Goal: Task Accomplishment & Management: Manage account settings

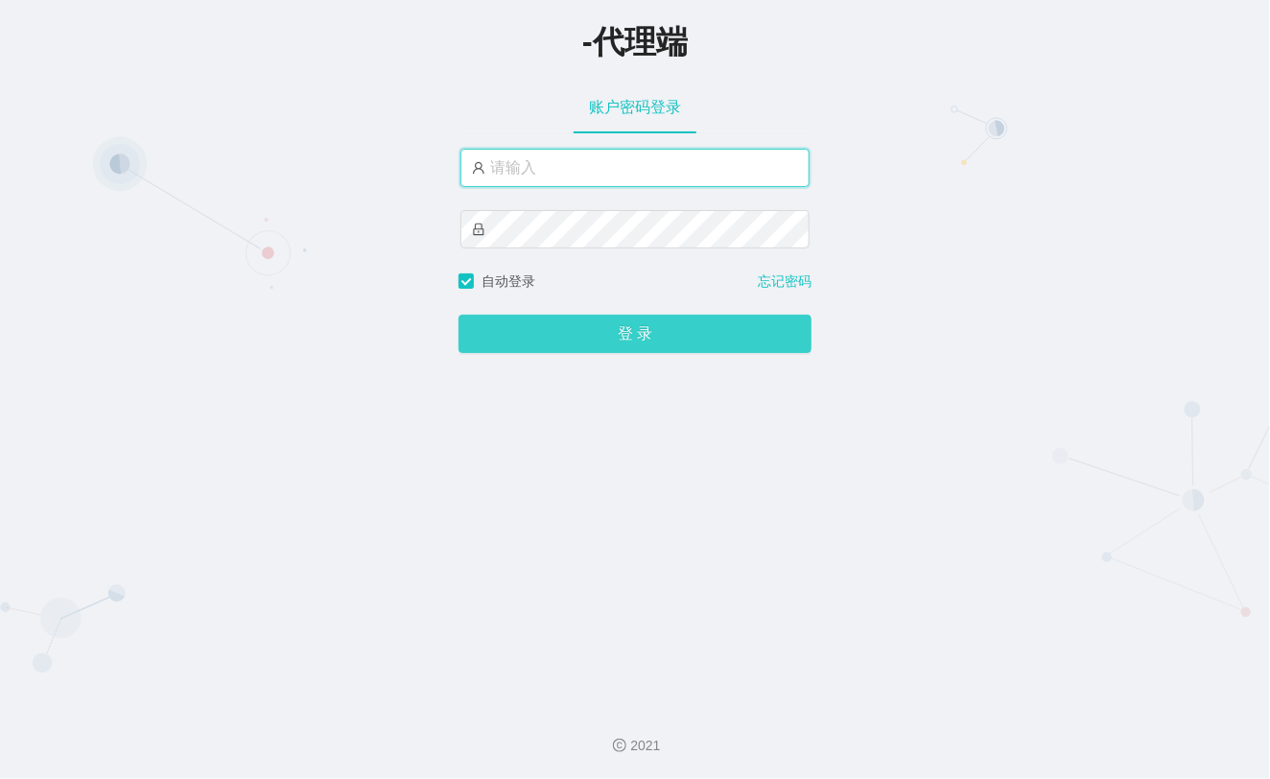
type input "xiaohei06"
click at [610, 341] on button "登 录" at bounding box center [634, 334] width 353 height 38
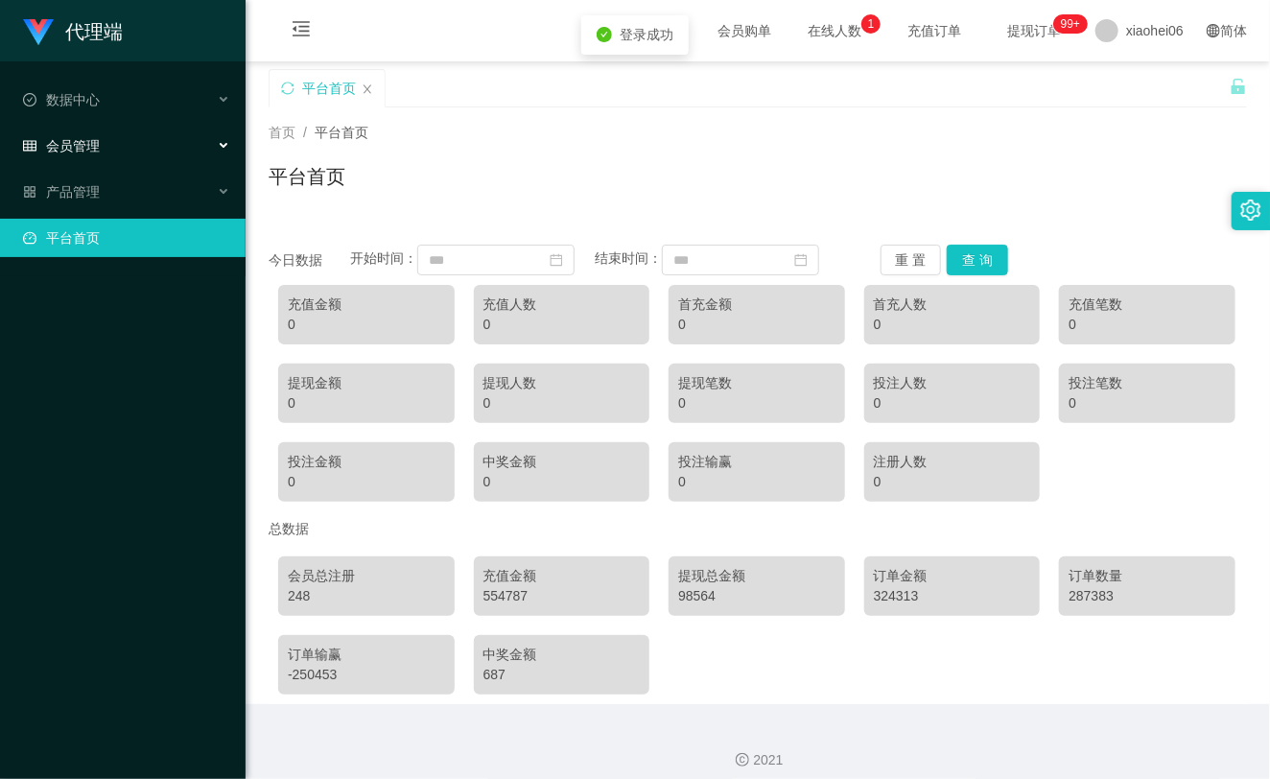
click at [173, 138] on div "会员管理" at bounding box center [123, 146] width 246 height 38
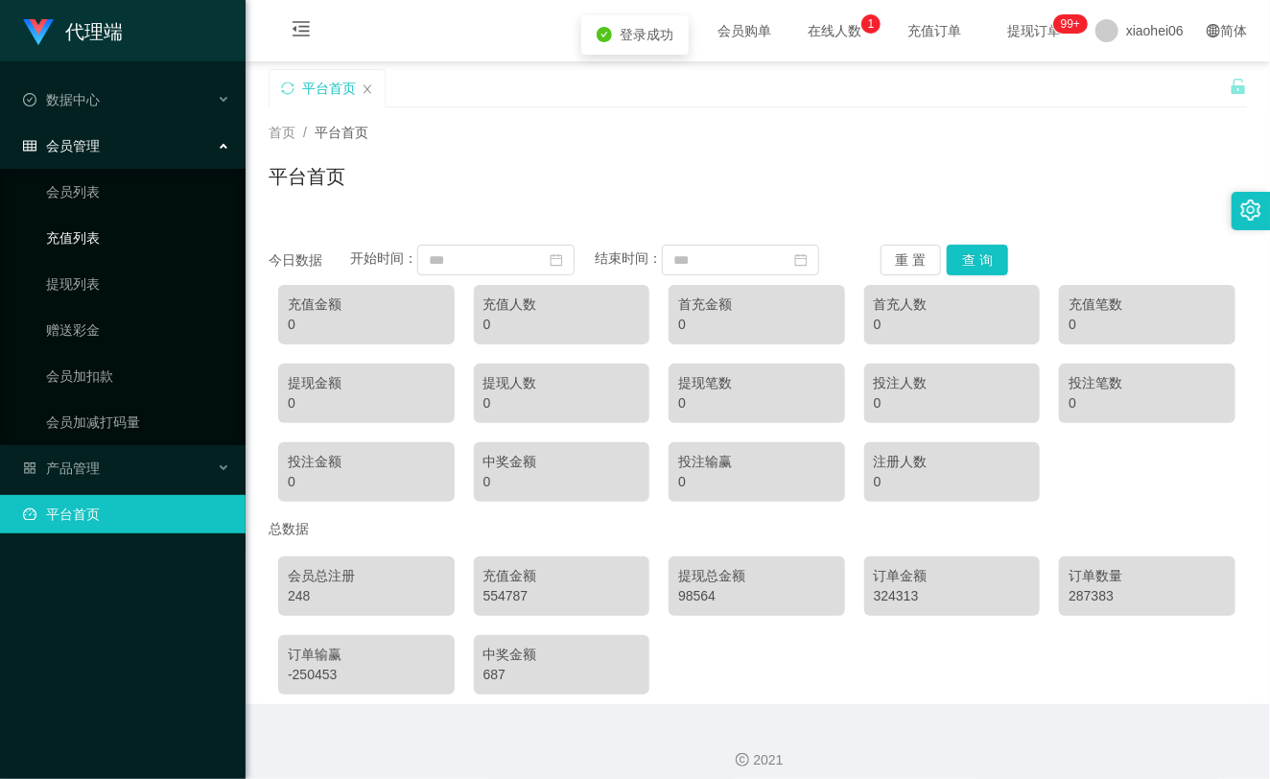
click at [129, 254] on link "充值列表" at bounding box center [138, 238] width 184 height 38
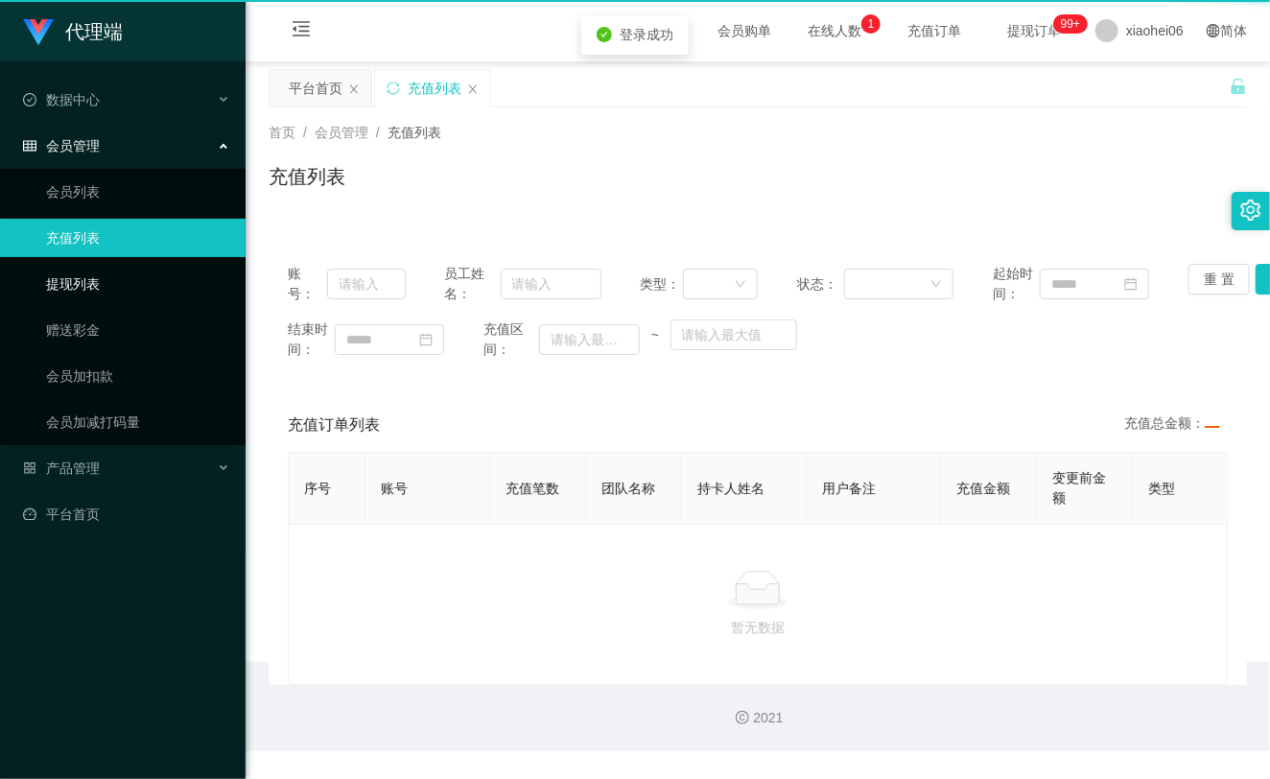
click at [120, 271] on link "提现列表" at bounding box center [138, 284] width 184 height 38
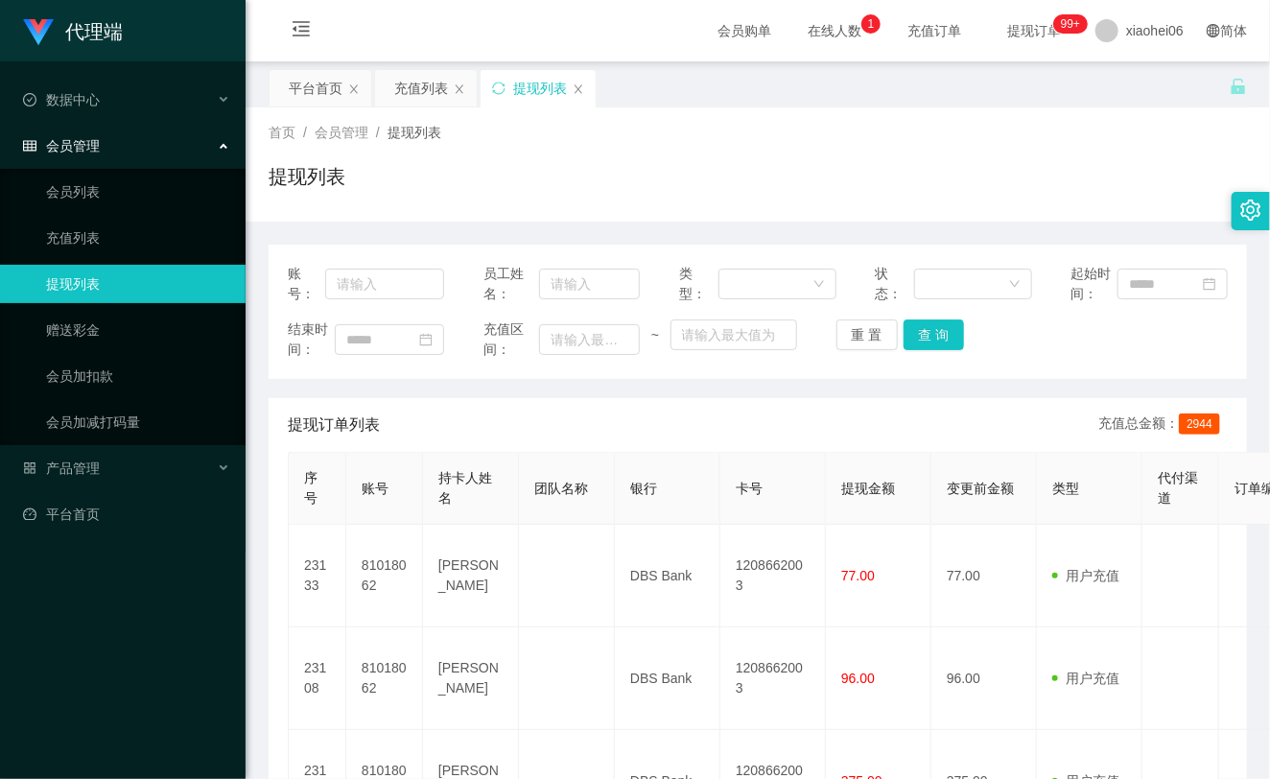
scroll to position [106, 0]
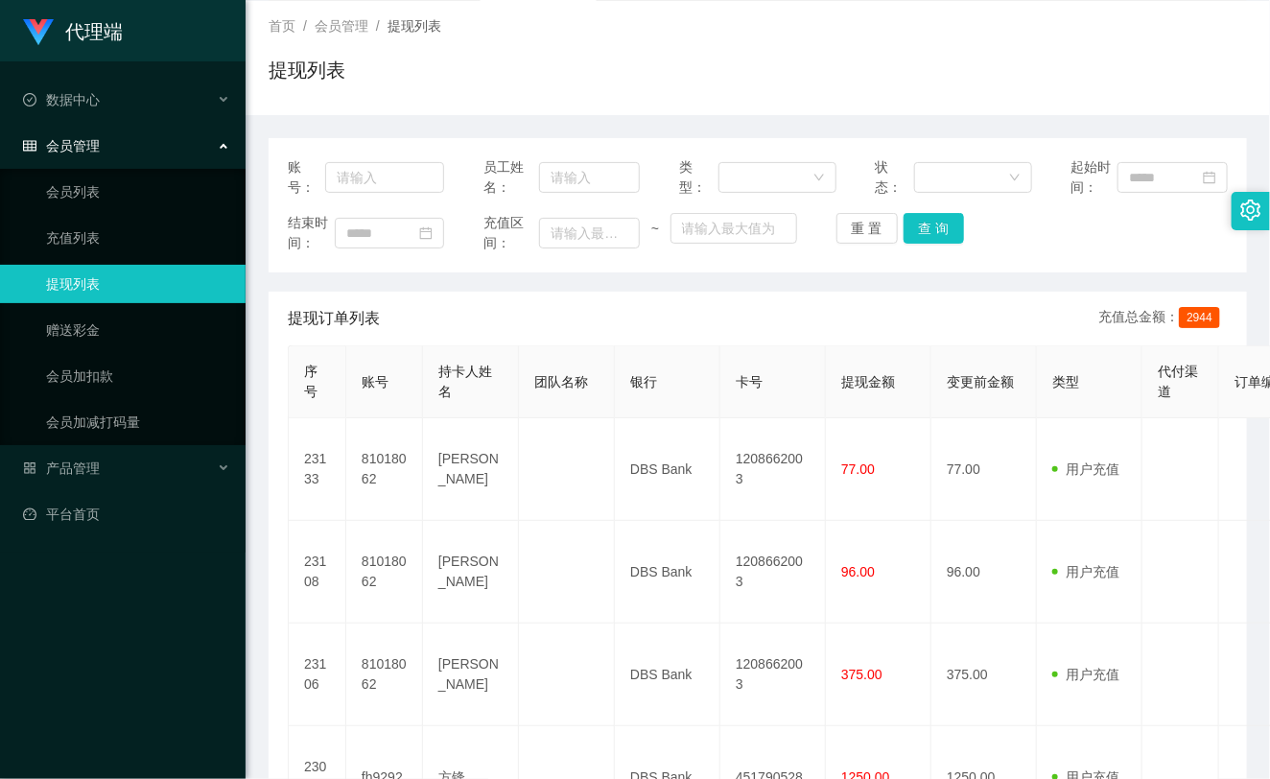
drag, startPoint x: 759, startPoint y: 30, endPoint x: 762, endPoint y: 6, distance: 24.2
click at [758, 19] on div "首页 / 会员管理 / 提现列表 /" at bounding box center [758, 26] width 978 height 20
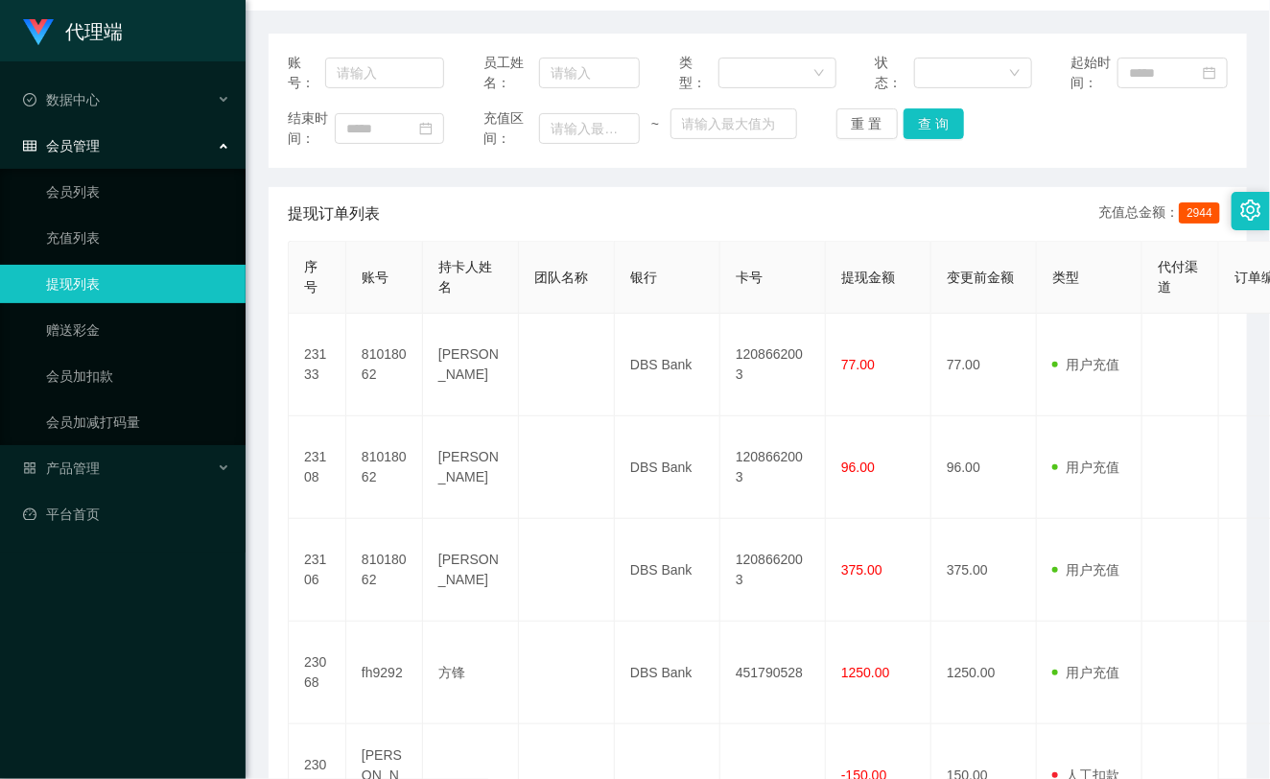
scroll to position [213, 0]
click at [692, 298] on th "银行" at bounding box center [668, 276] width 106 height 72
click at [696, 201] on div "提现订单列表 充值总金额： 2944" at bounding box center [758, 212] width 940 height 54
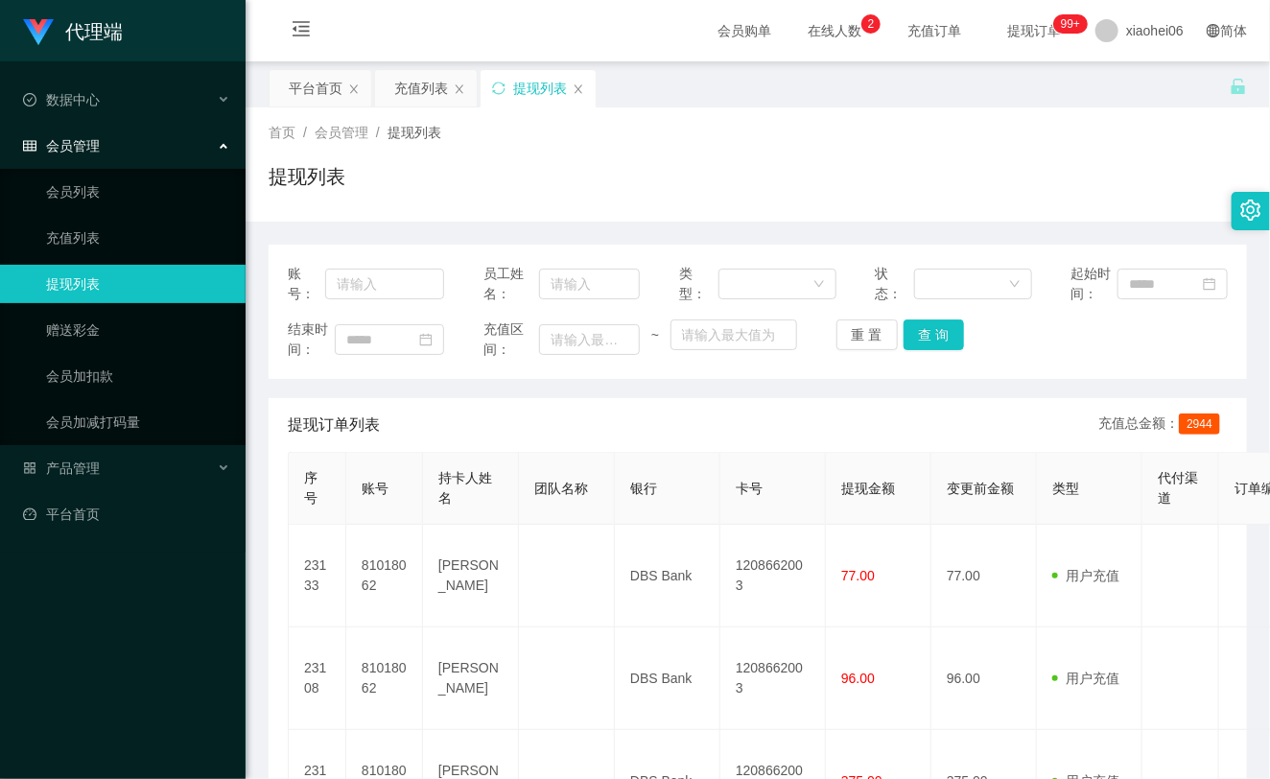
click at [817, 140] on div "首页 / 会员管理 / 提现列表 /" at bounding box center [758, 133] width 978 height 20
click at [854, 113] on div "首页 / 会员管理 / 提现列表 / 提现列表" at bounding box center [758, 164] width 1024 height 114
click at [852, 148] on div "首页 / 会员管理 / 提现列表 / 提现列表" at bounding box center [758, 164] width 978 height 83
click at [792, 167] on div "提现列表" at bounding box center [758, 184] width 978 height 44
